Goal: Communication & Community: Answer question/provide support

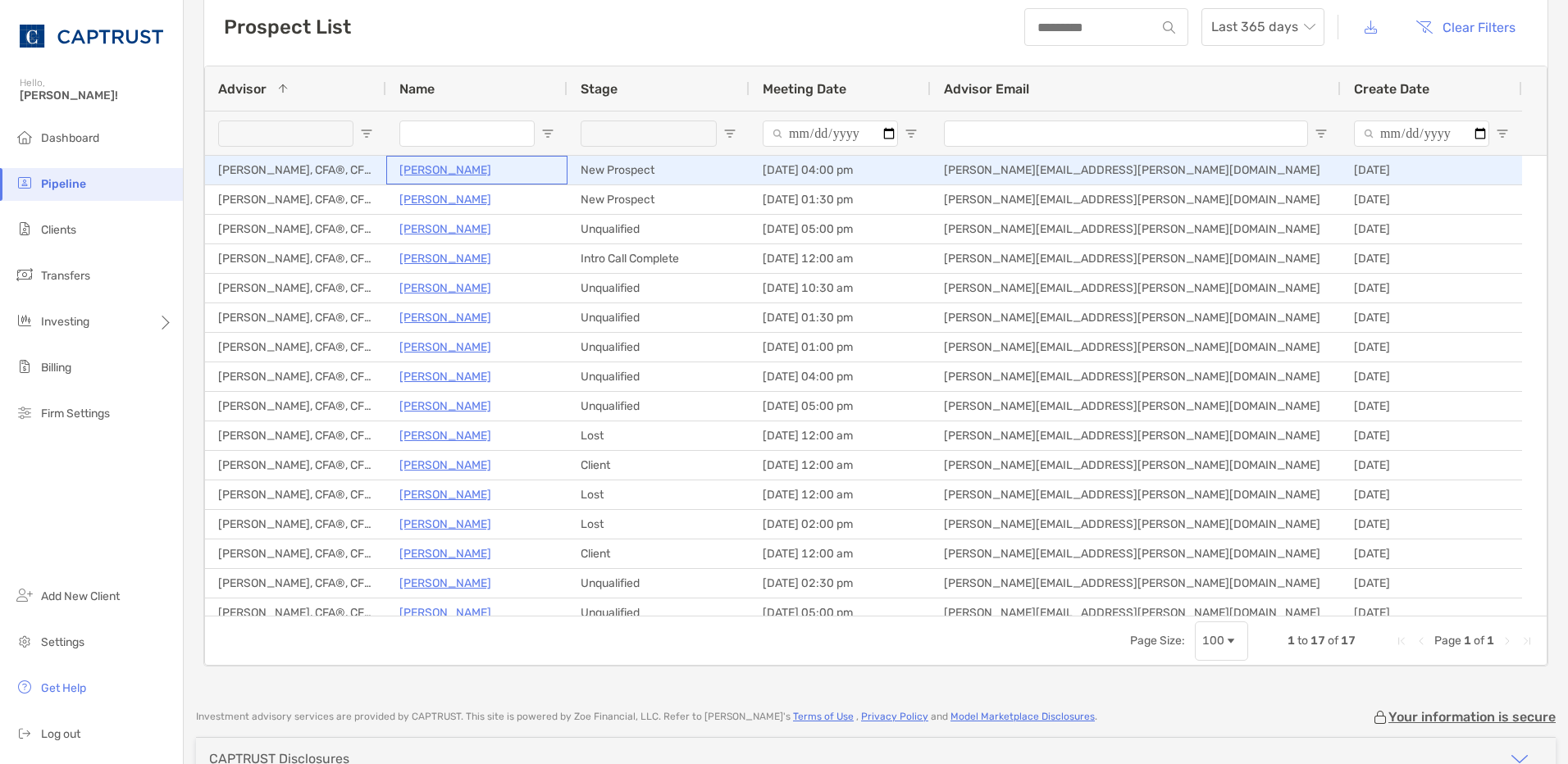
click at [452, 173] on p "[PERSON_NAME]" at bounding box center [445, 170] width 92 height 20
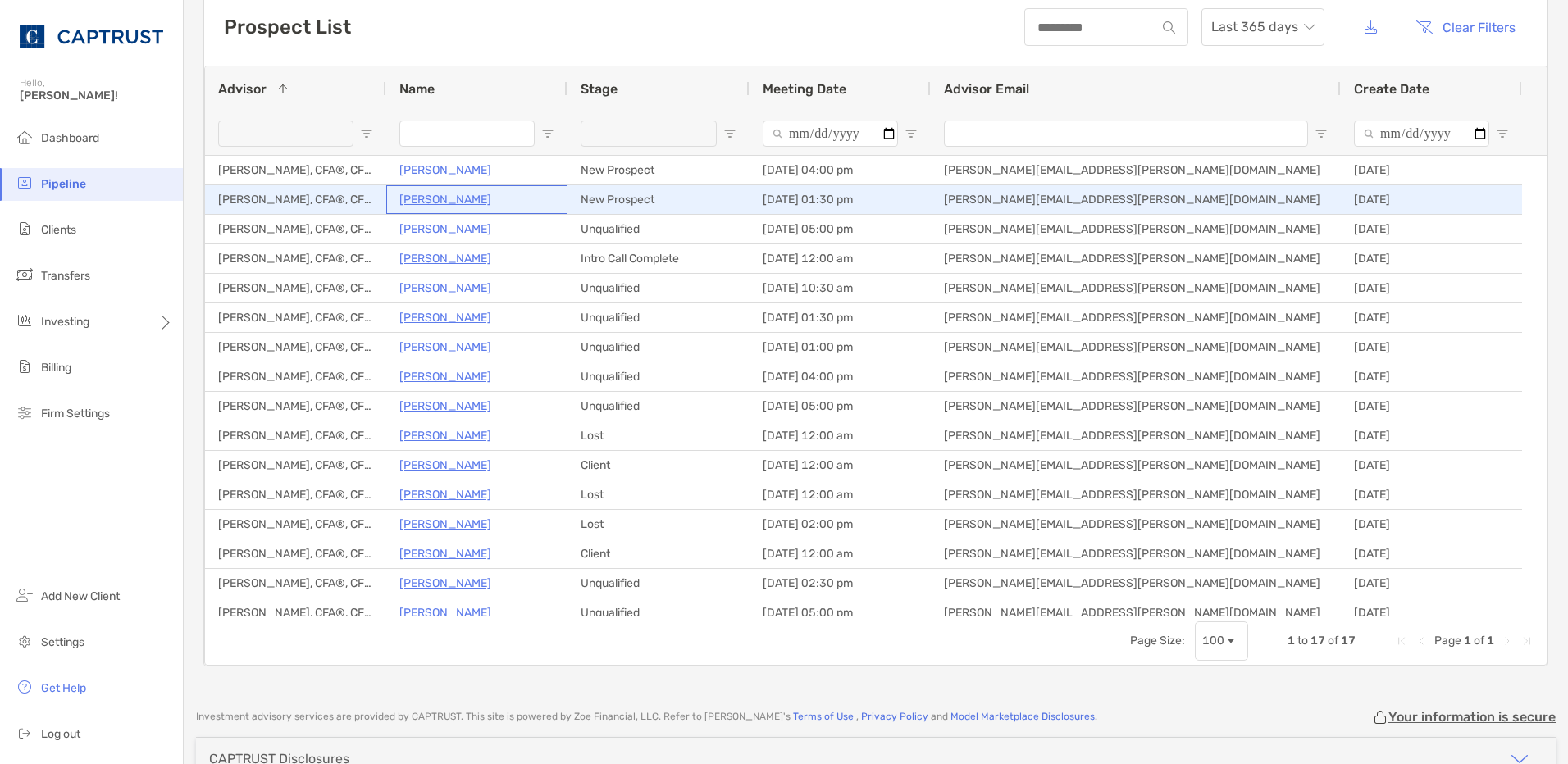
click at [458, 201] on p "Zachery Kreiss" at bounding box center [445, 200] width 92 height 20
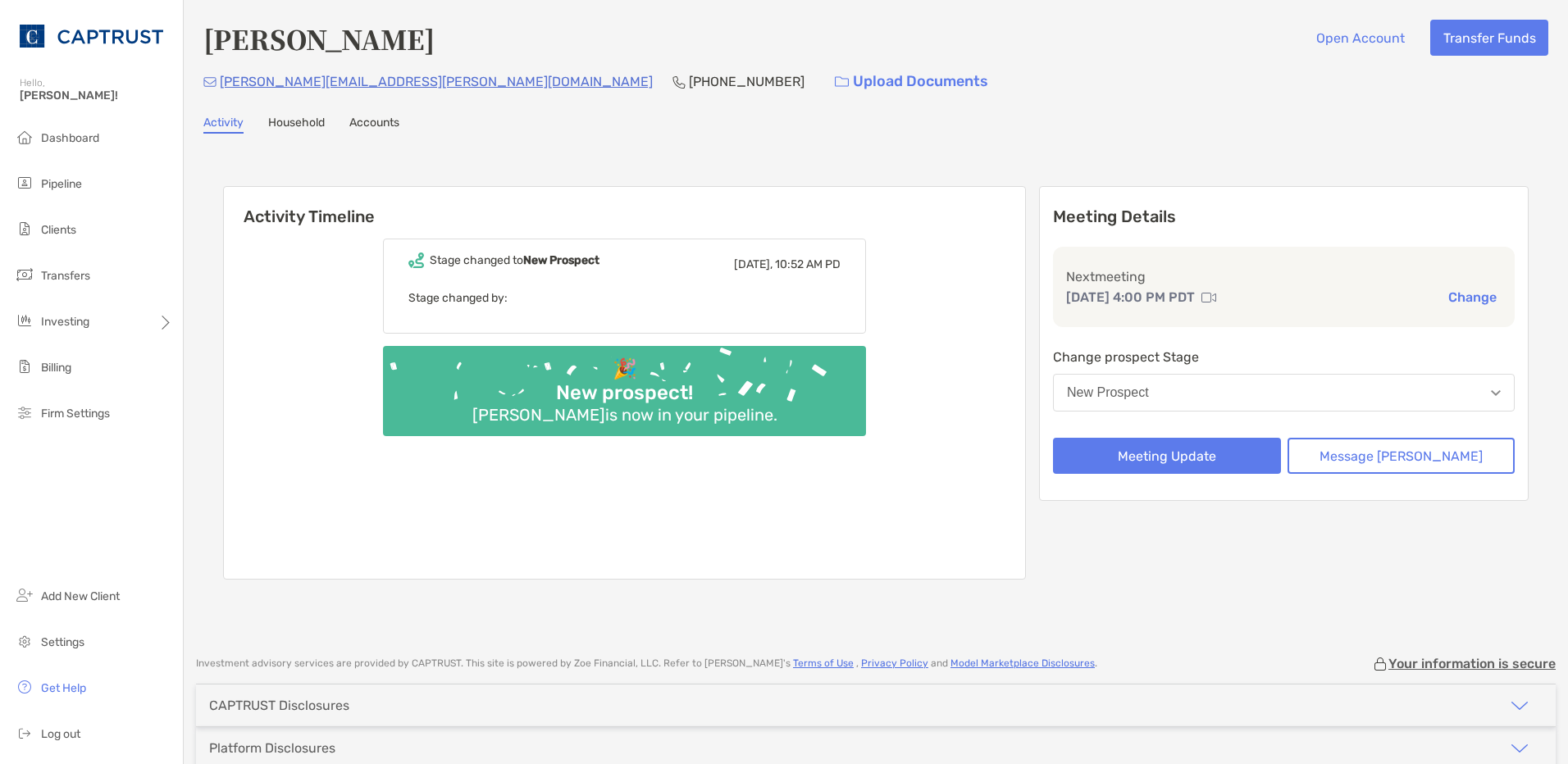
click at [302, 126] on link "Household" at bounding box center [296, 124] width 57 height 18
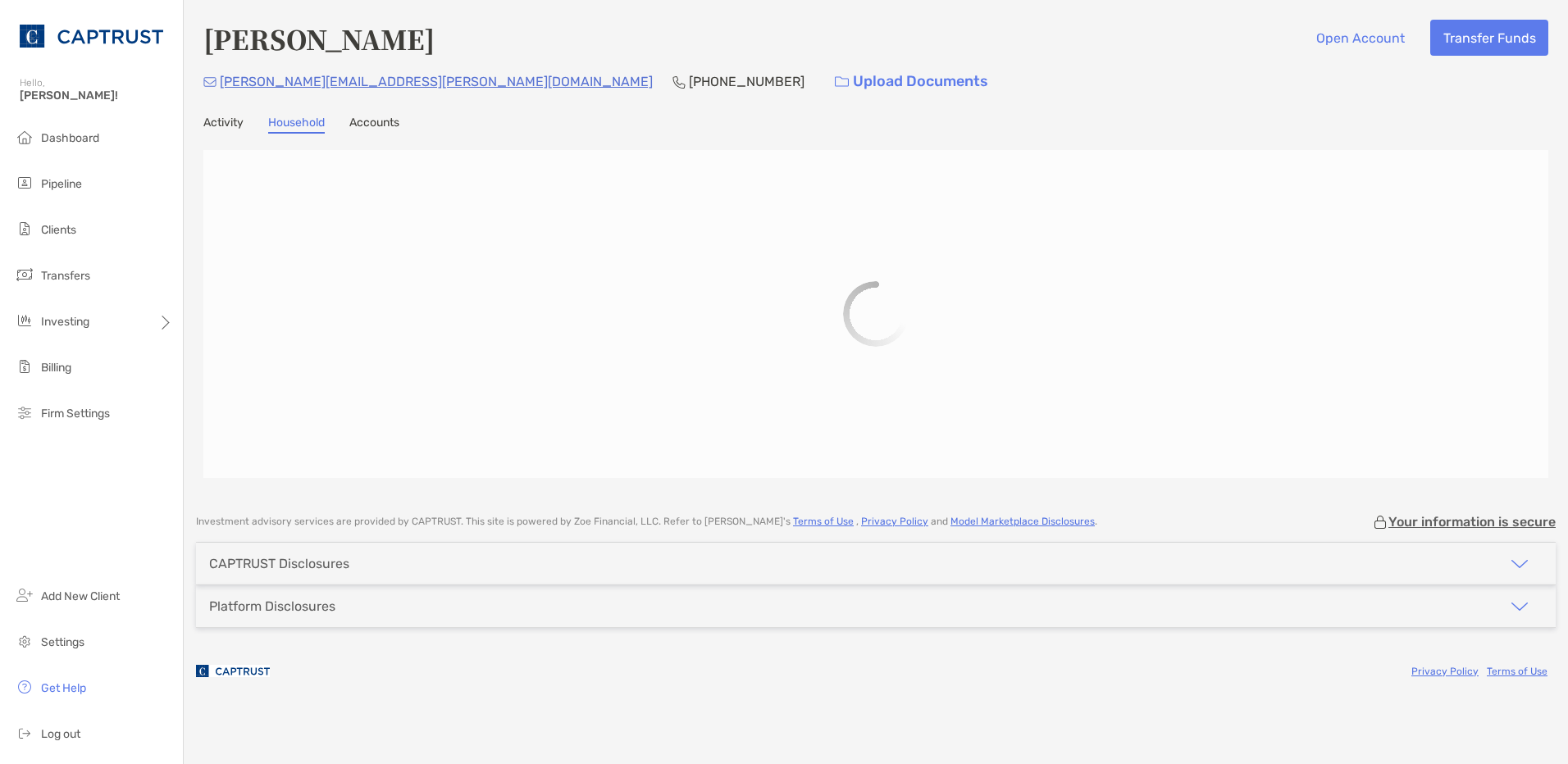
click at [233, 125] on link "Activity" at bounding box center [223, 124] width 40 height 18
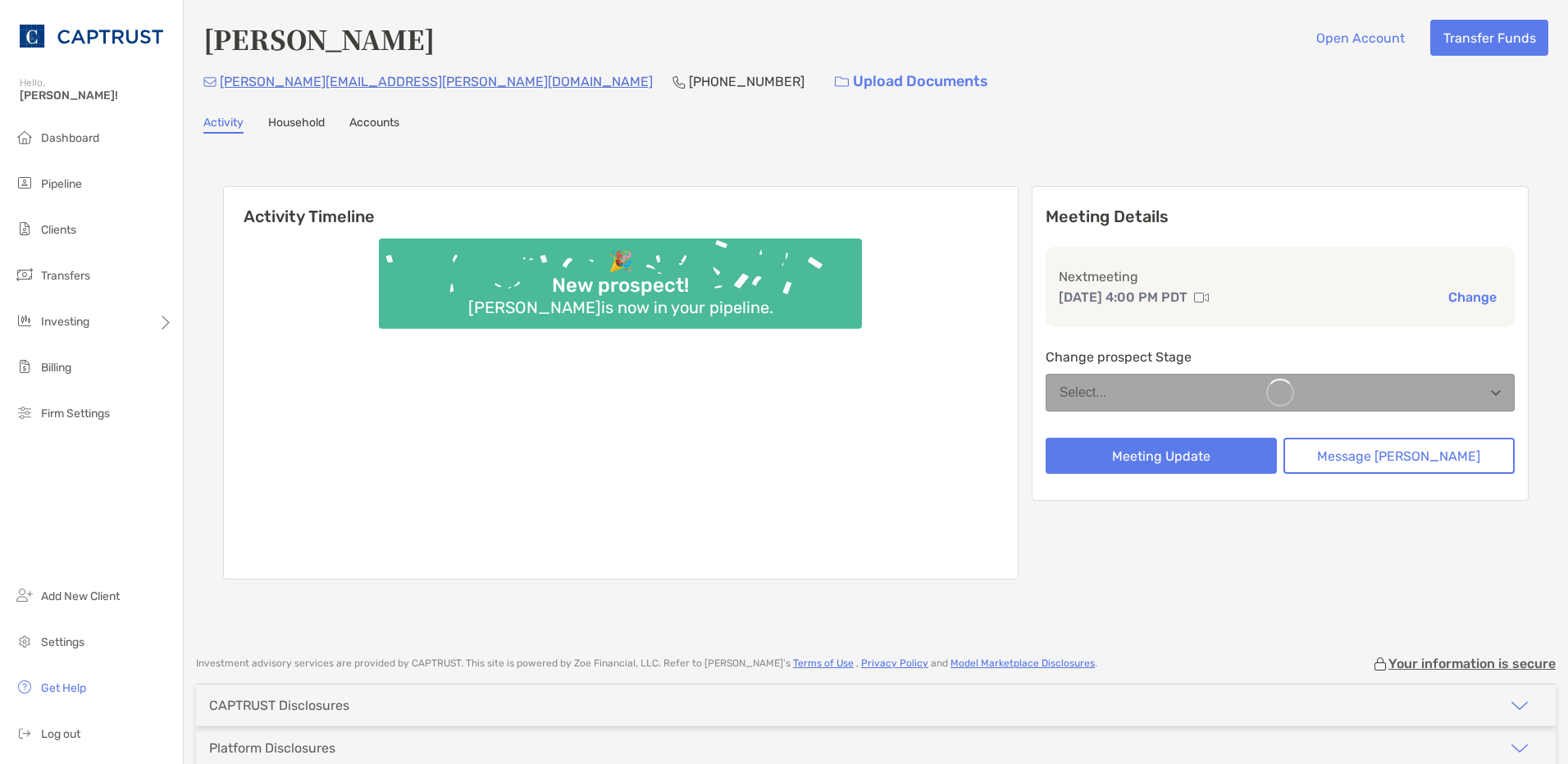
drag, startPoint x: 438, startPoint y: 39, endPoint x: 207, endPoint y: 43, distance: 231.0
click at [207, 43] on div "Ronald Coleman Open Account Transfer Funds" at bounding box center [876, 38] width 1345 height 38
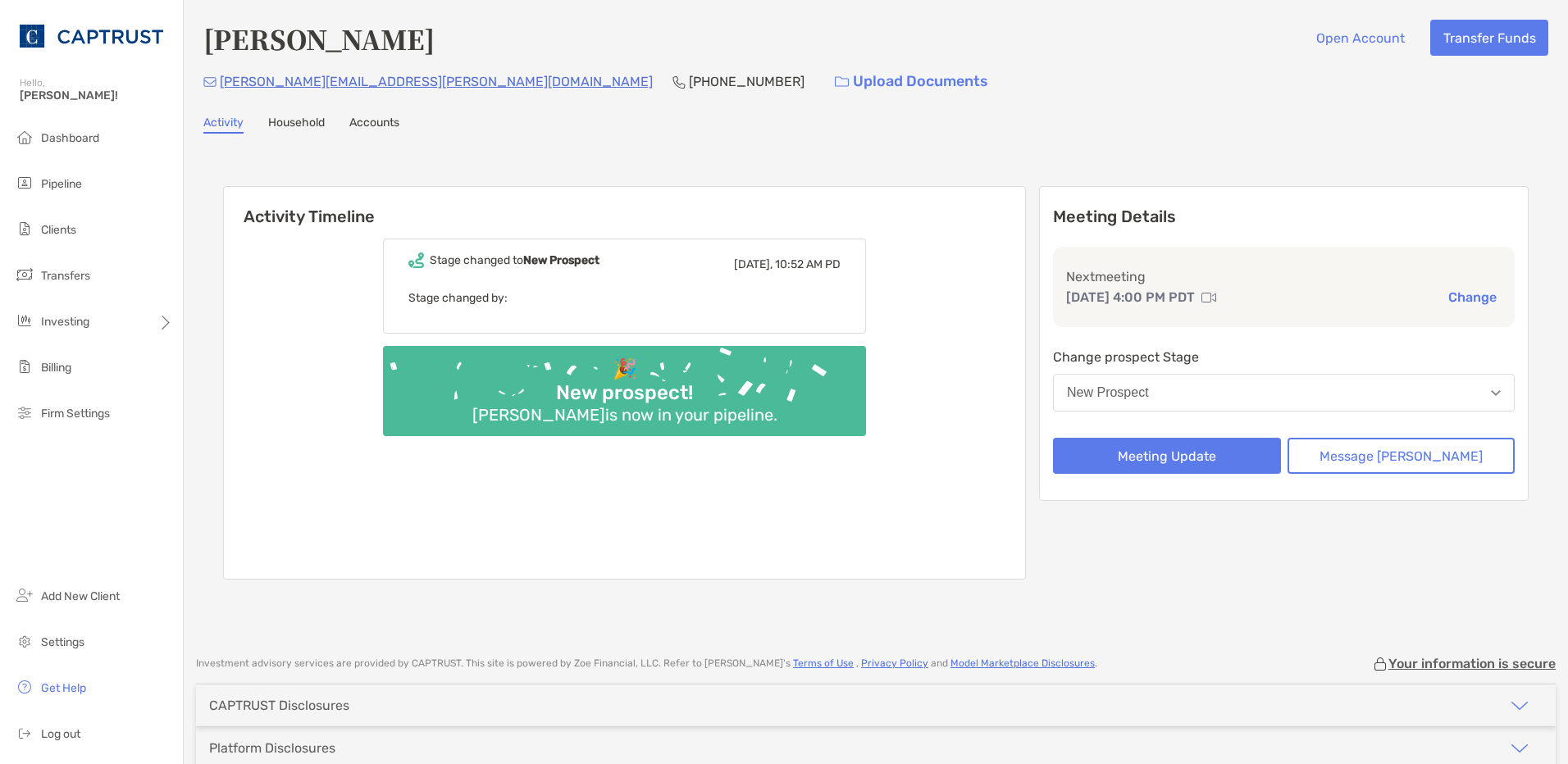
copy h4 "[PERSON_NAME]"
drag, startPoint x: 382, startPoint y: 81, endPoint x: 221, endPoint y: 87, distance: 161.1
click at [221, 87] on div "ronald.coleman@sap.com (425) 512-2850 Upload Documents" at bounding box center [876, 82] width 1345 height 35
copy p "[PERSON_NAME][EMAIL_ADDRESS][PERSON_NAME][DOMAIN_NAME]"
click at [1357, 453] on button "Message [PERSON_NAME]" at bounding box center [1401, 455] width 228 height 36
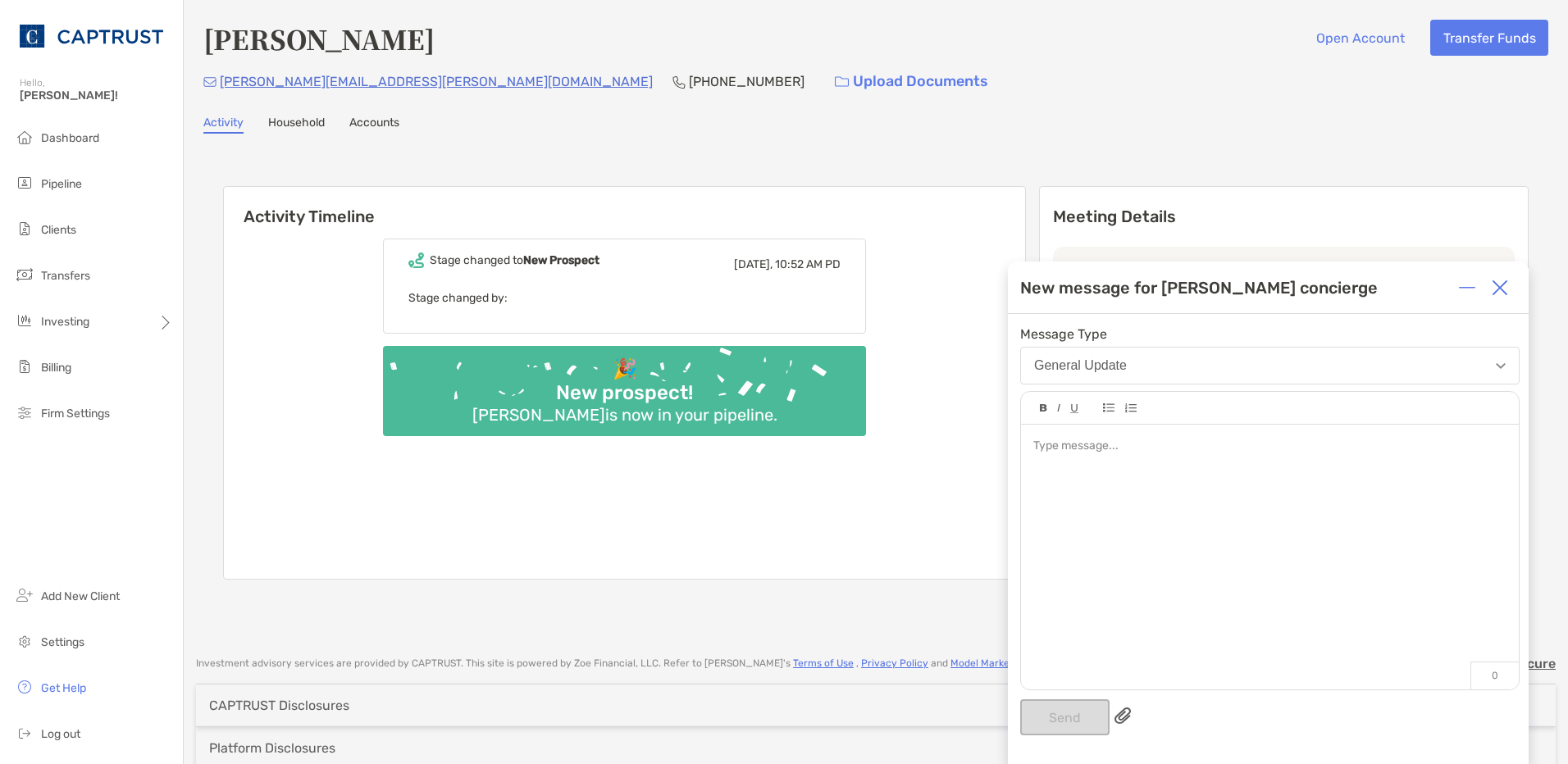
click at [1114, 370] on div "General Update" at bounding box center [1081, 365] width 93 height 15
click at [1156, 652] on div at bounding box center [1269, 548] width 498 height 248
click at [1069, 717] on button "Send" at bounding box center [1065, 717] width 89 height 36
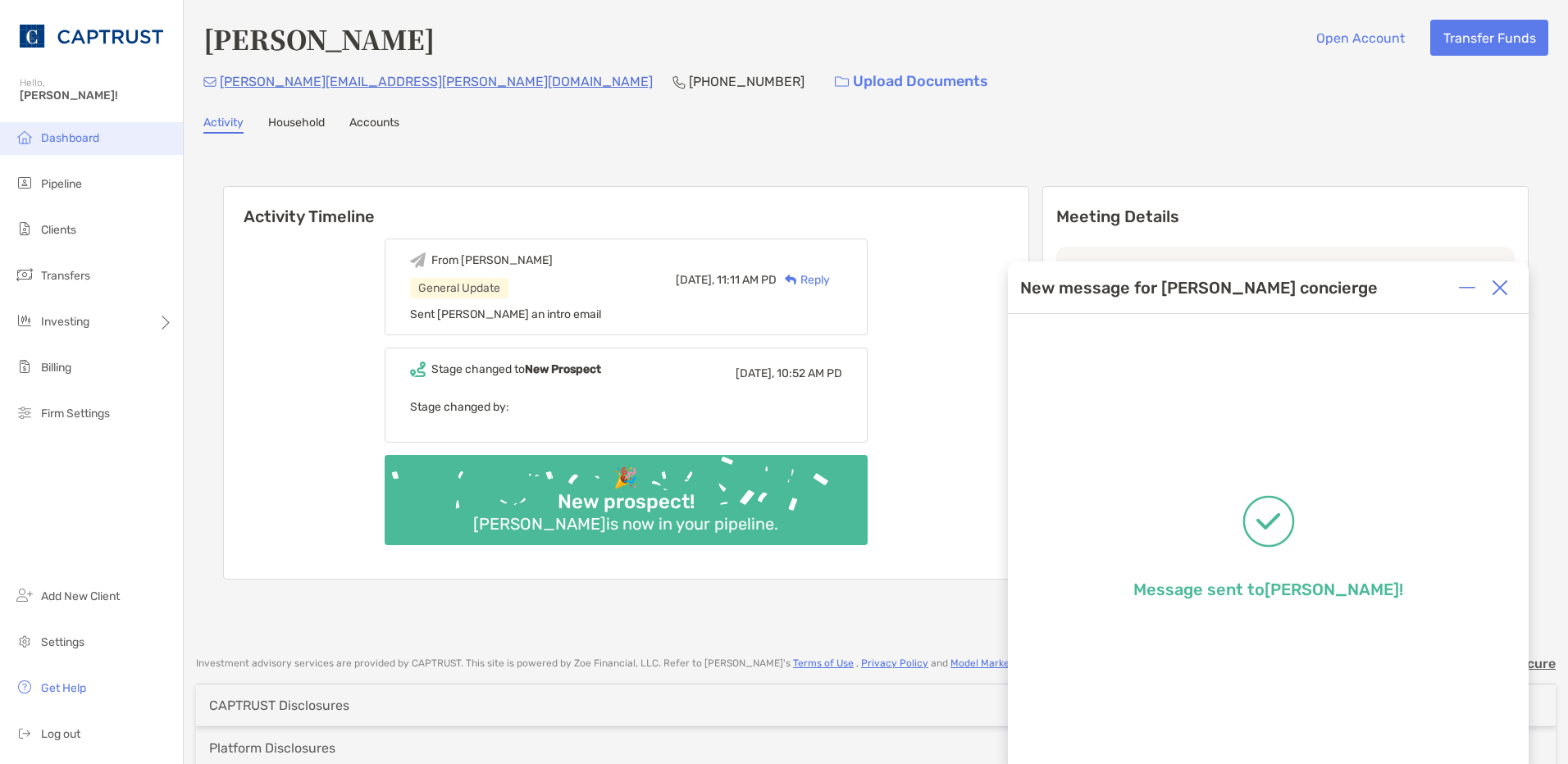
click at [71, 141] on span "Dashboard" at bounding box center [70, 138] width 59 height 14
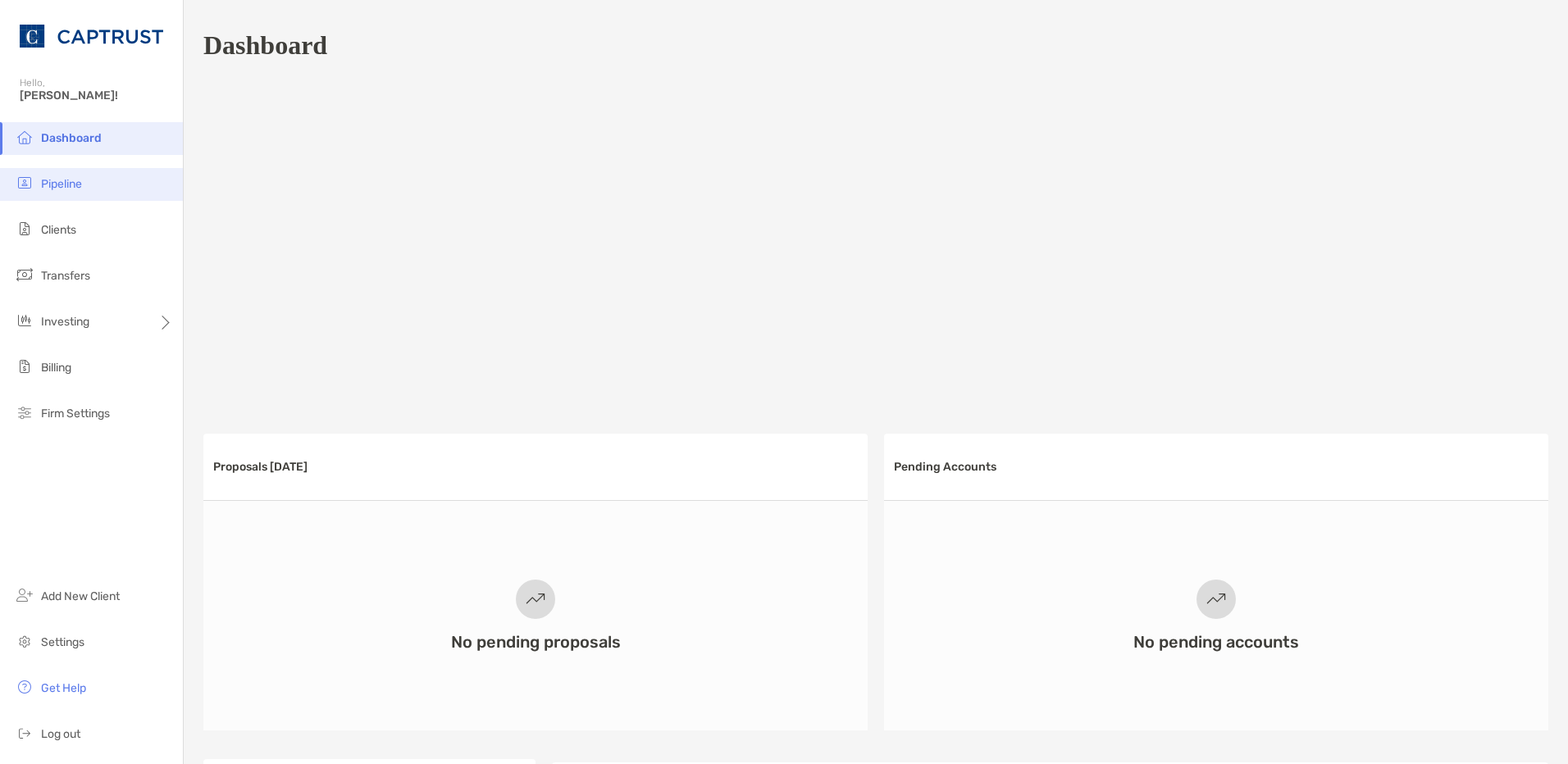
click at [60, 179] on span "Pipeline" at bounding box center [61, 183] width 41 height 14
click at [53, 179] on span "Pipeline" at bounding box center [61, 183] width 41 height 14
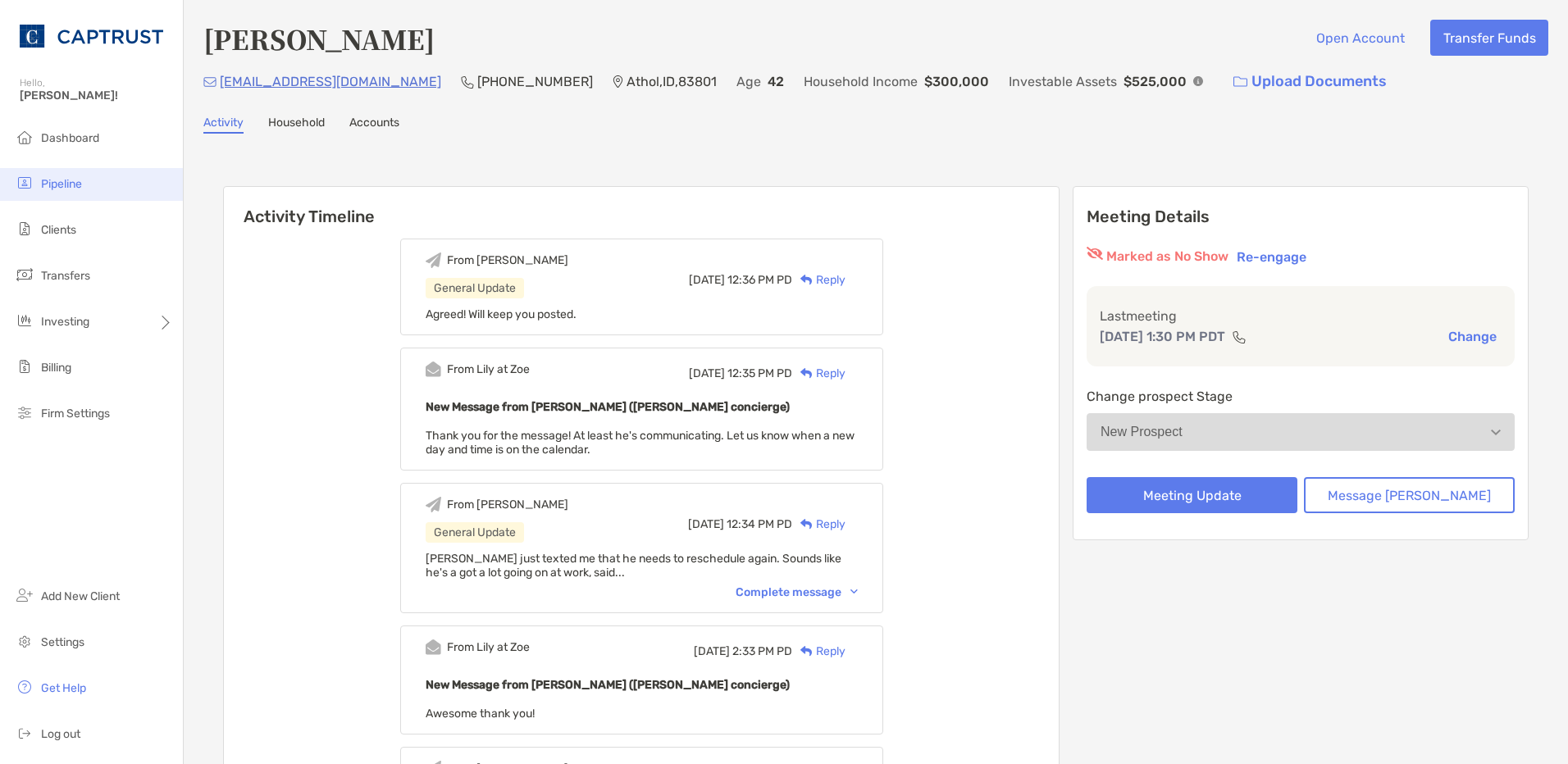
click at [39, 182] on li "Pipeline" at bounding box center [91, 184] width 183 height 33
drag, startPoint x: 39, startPoint y: 182, endPoint x: 107, endPoint y: 183, distance: 68.0
click at [107, 183] on li "Pipeline" at bounding box center [91, 184] width 183 height 33
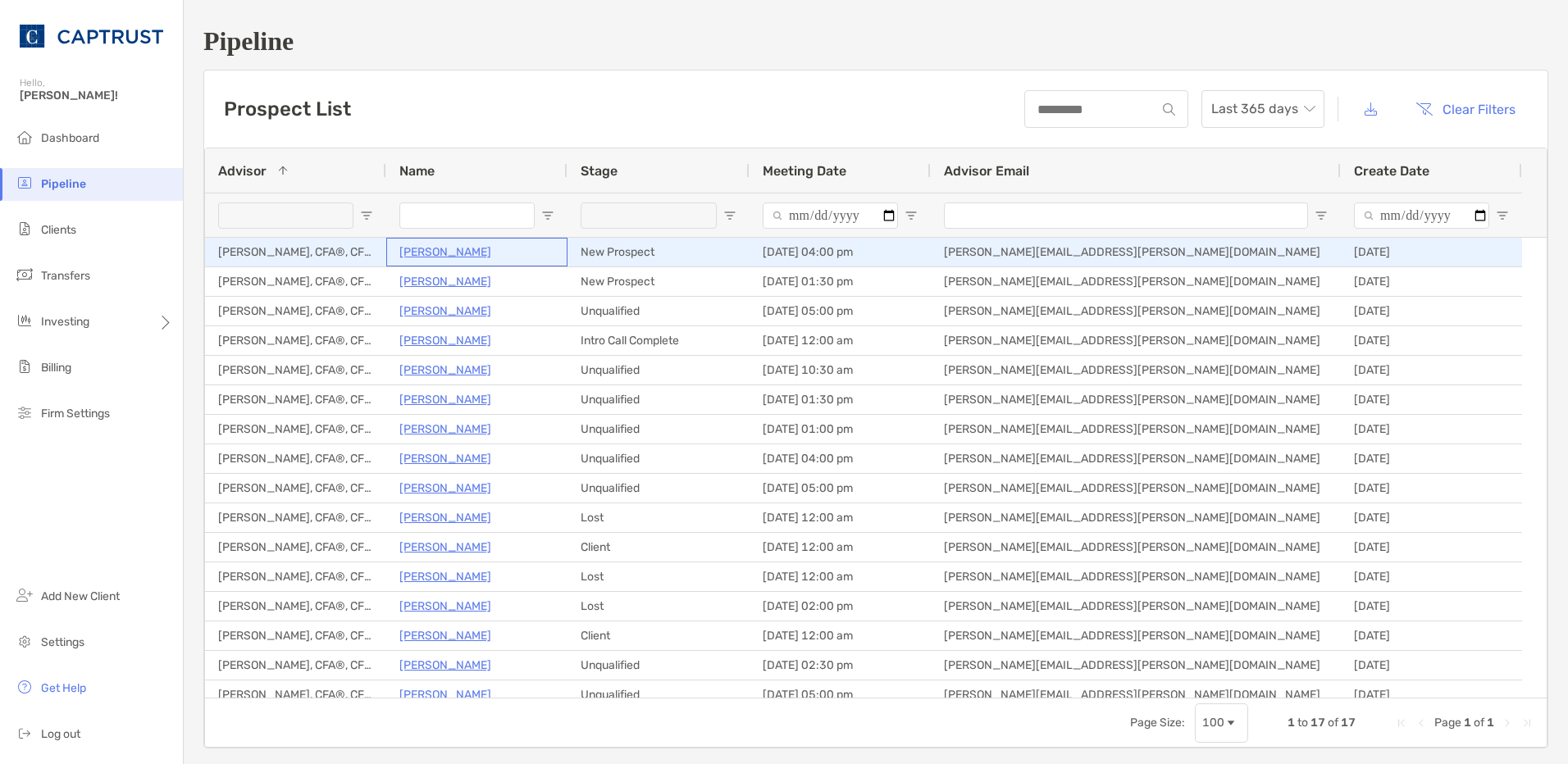
click at [444, 257] on p "[PERSON_NAME]" at bounding box center [445, 252] width 92 height 20
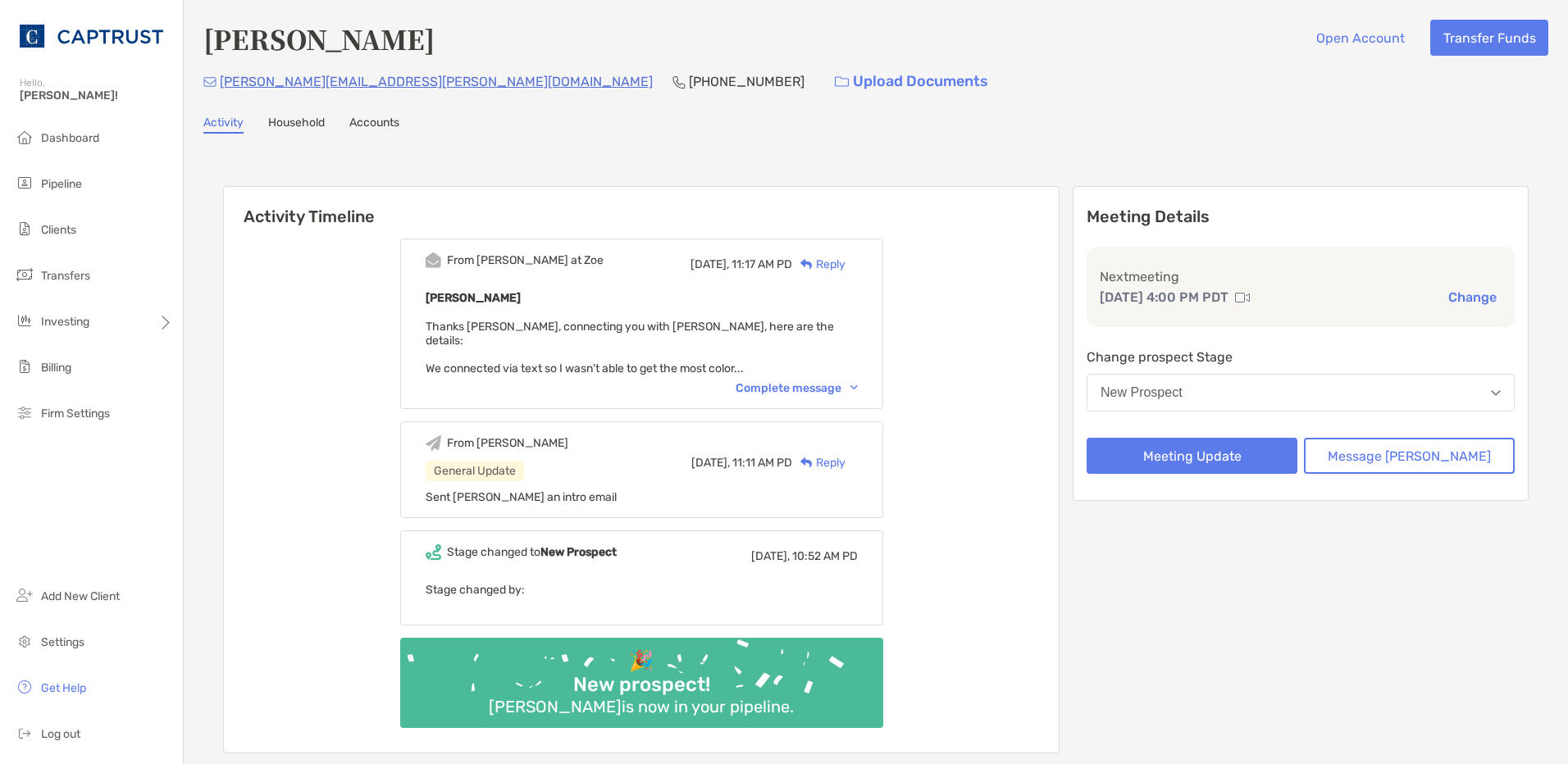
click at [831, 260] on div "Reply" at bounding box center [818, 264] width 53 height 18
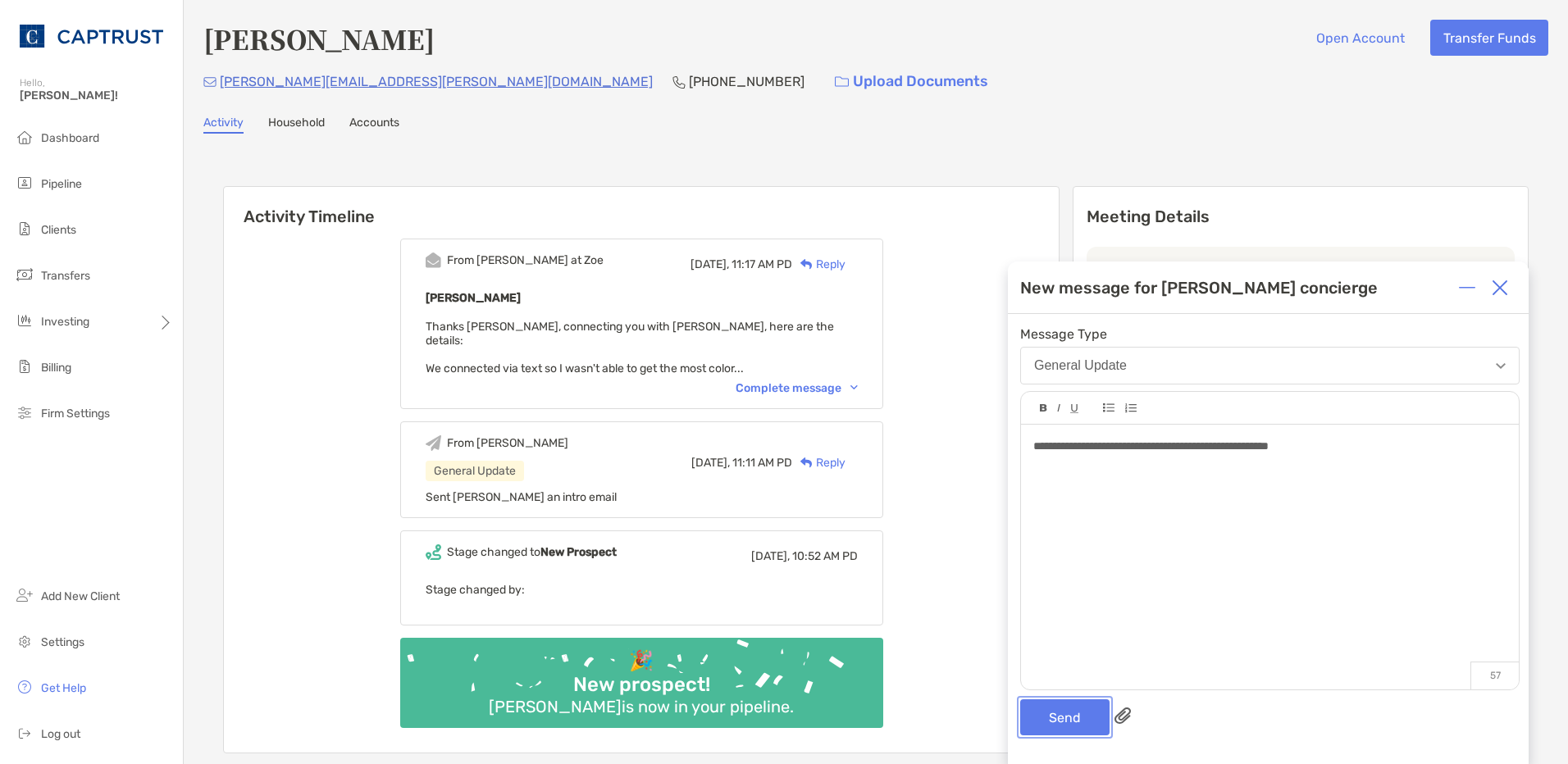
click at [1060, 716] on button "Send" at bounding box center [1065, 717] width 89 height 36
